Goal: Navigation & Orientation: Go to known website

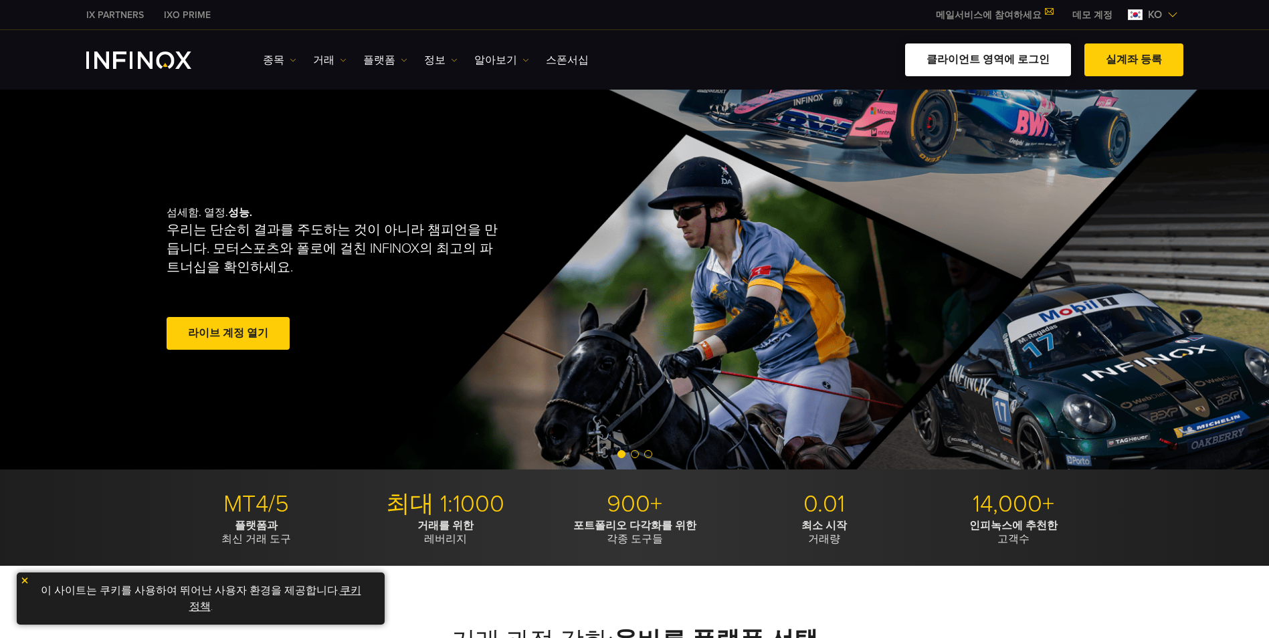
click at [989, 60] on link "클라이언트 영역에 로그인" at bounding box center [988, 59] width 166 height 33
drag, startPoint x: 0, startPoint y: 0, endPoint x: 987, endPoint y: 63, distance: 989.3
click at [987, 63] on link "클라이언트 영역에 로그인" at bounding box center [988, 59] width 166 height 33
